Goal: Information Seeking & Learning: Find specific page/section

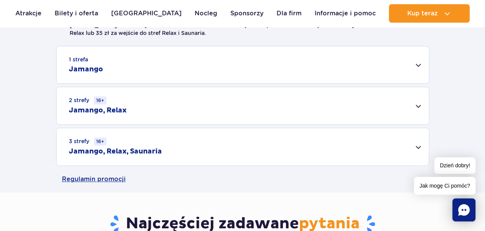
scroll to position [234, 0]
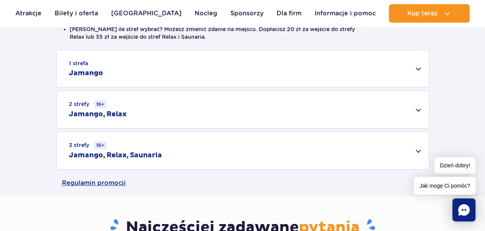
click at [413, 73] on div "1 strefa Jamango" at bounding box center [242, 68] width 372 height 37
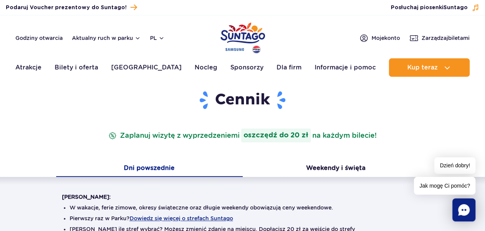
scroll to position [0, 0]
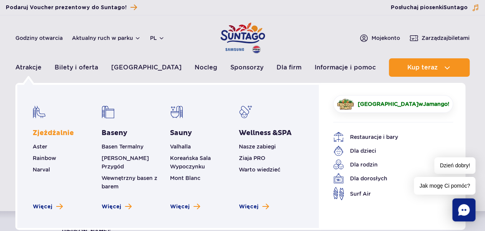
click at [41, 134] on link "Zjeżdżalnie" at bounding box center [53, 133] width 41 height 9
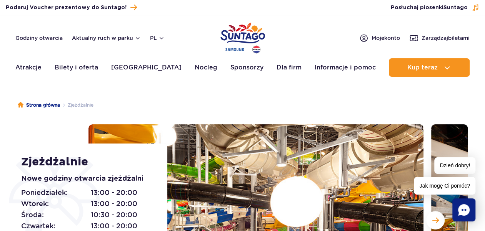
click at [227, 39] on img "Park of Poland" at bounding box center [242, 37] width 45 height 35
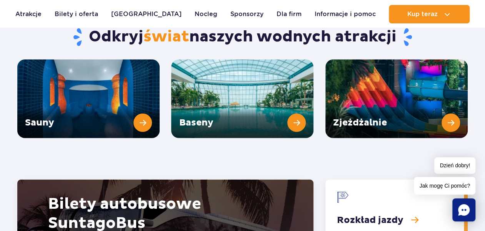
scroll to position [1033, 0]
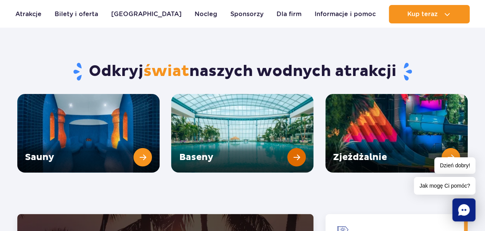
click at [246, 112] on link "Baseny" at bounding box center [242, 133] width 142 height 79
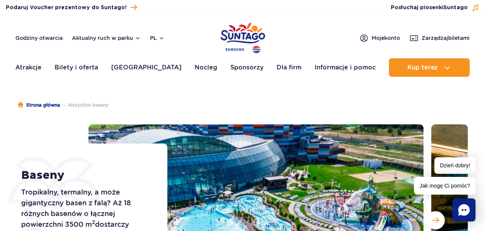
click at [181, 109] on div "Strona główna Wszystkie baseny Baseny Tropikalny, termalny, a może gigantyczny …" at bounding box center [242, 224] width 485 height 277
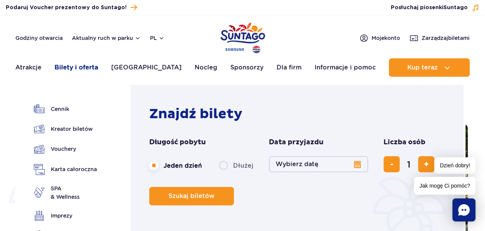
click at [91, 65] on link "Bilety i oferta" at bounding box center [76, 67] width 43 height 18
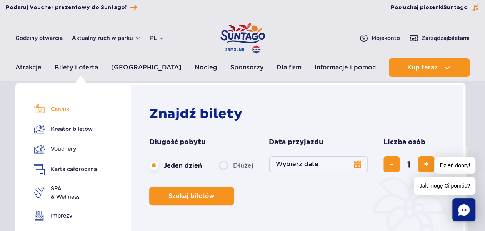
click at [56, 111] on link "Cennik" at bounding box center [65, 109] width 63 height 11
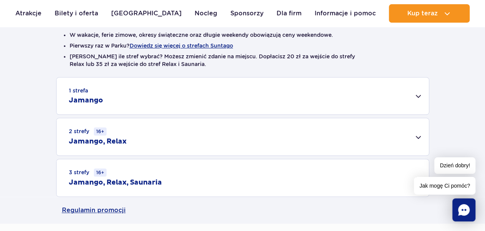
scroll to position [227, 0]
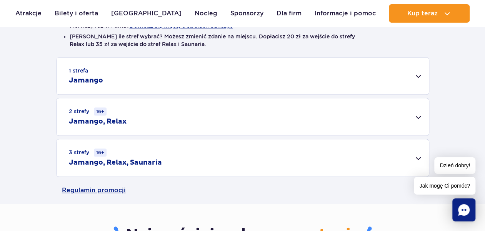
click at [413, 111] on div "2 strefy 16+ Jamango, Relax" at bounding box center [242, 116] width 372 height 37
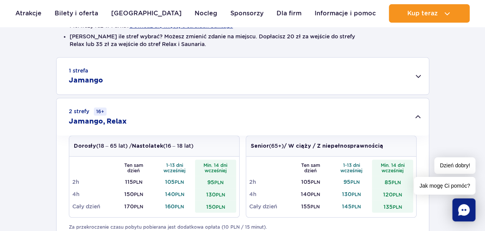
click at [413, 78] on div "1 strefa Jamango" at bounding box center [242, 76] width 372 height 37
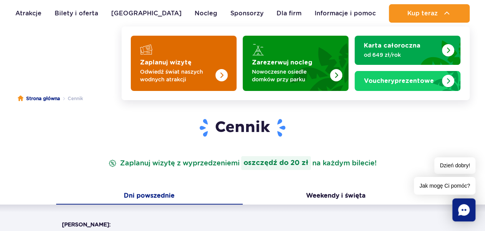
scroll to position [7, 0]
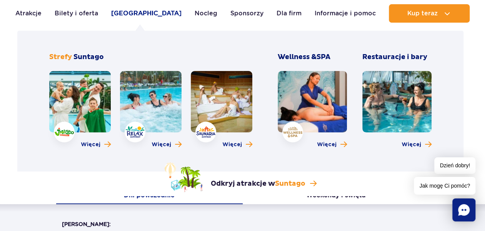
click at [147, 16] on link "[GEOGRAPHIC_DATA]" at bounding box center [146, 13] width 70 height 18
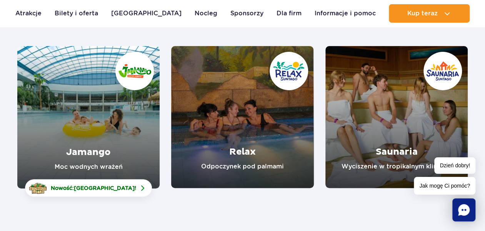
scroll to position [113, 0]
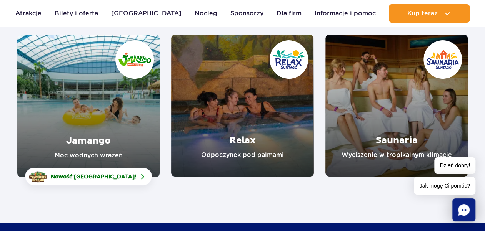
click at [81, 131] on link "Jamango" at bounding box center [88, 106] width 142 height 143
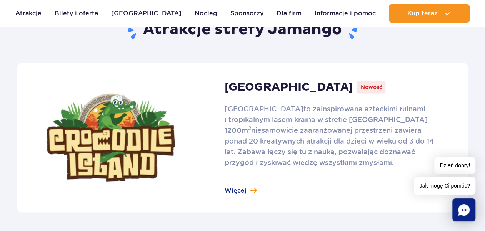
scroll to position [475, 0]
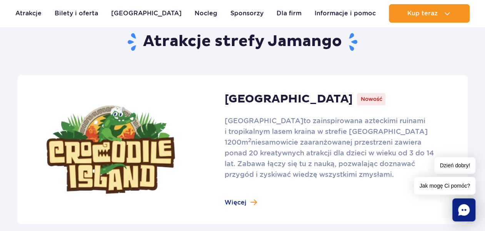
click at [241, 198] on link at bounding box center [242, 149] width 450 height 149
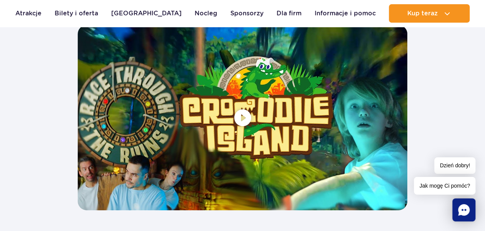
scroll to position [1494, 0]
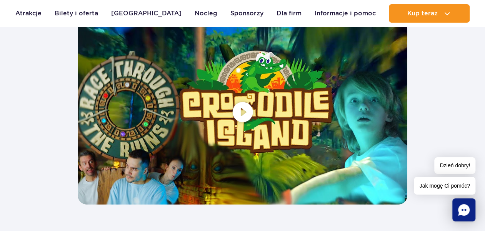
click at [235, 109] on span at bounding box center [242, 111] width 329 height 185
click at [239, 111] on span at bounding box center [242, 111] width 329 height 185
click at [251, 105] on span at bounding box center [242, 111] width 329 height 185
click at [241, 110] on span at bounding box center [242, 111] width 329 height 185
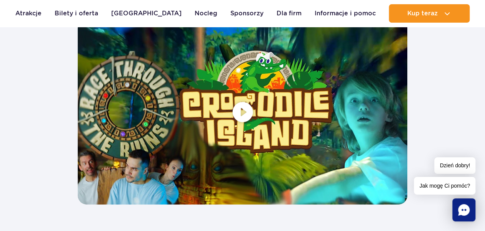
click at [241, 110] on span at bounding box center [242, 111] width 329 height 185
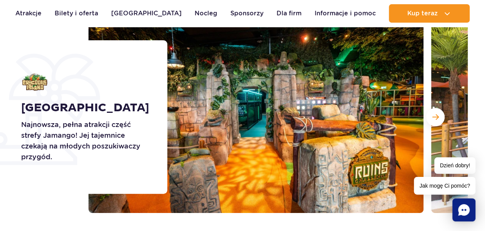
scroll to position [0, 0]
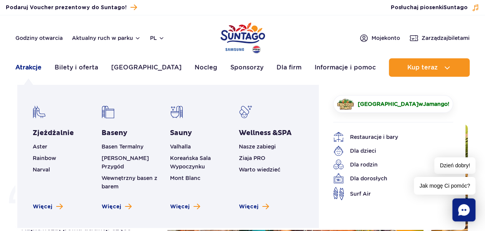
click at [29, 72] on link "Atrakcje" at bounding box center [28, 67] width 26 height 18
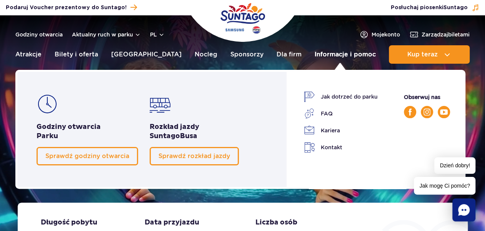
click at [338, 59] on link "Informacje i pomoc" at bounding box center [344, 54] width 61 height 18
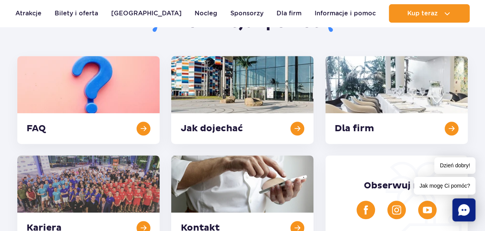
scroll to position [184, 0]
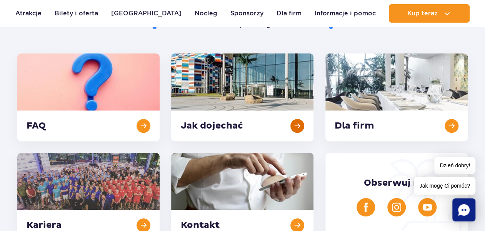
click at [211, 72] on link at bounding box center [242, 97] width 142 height 88
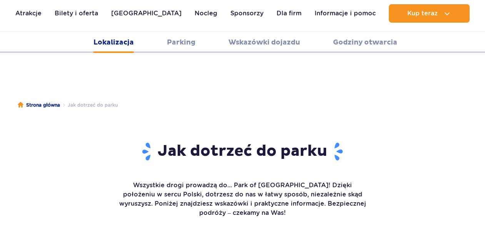
scroll to position [847, 0]
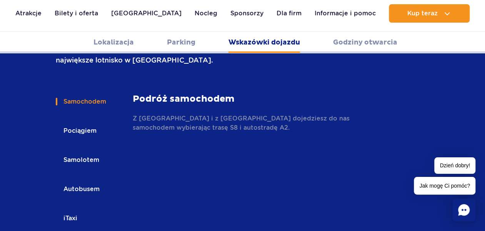
scroll to position [1043, 0]
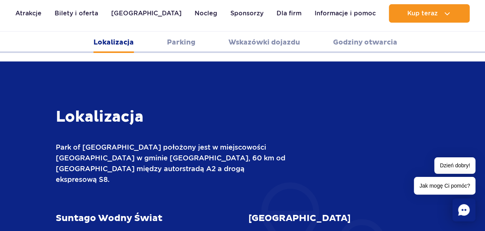
scroll to position [251, 0]
